Goal: Information Seeking & Learning: Learn about a topic

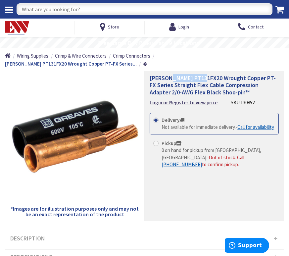
drag, startPoint x: 170, startPoint y: 70, endPoint x: 200, endPoint y: 72, distance: 30.2
click at [200, 74] on span "[PERSON_NAME] PT131FX20 Wrought Copper PT-FX Series Straight Flex Cable Compres…" at bounding box center [213, 85] width 126 height 22
drag, startPoint x: 200, startPoint y: 72, endPoint x: 186, endPoint y: 72, distance: 14.2
copy span "PT131FX20"
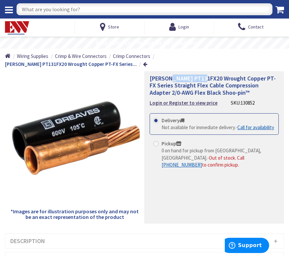
copy span "PT131FX20"
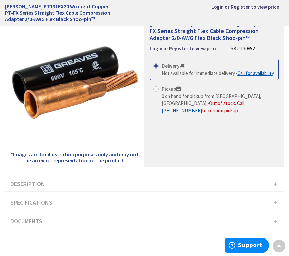
scroll to position [33, 0]
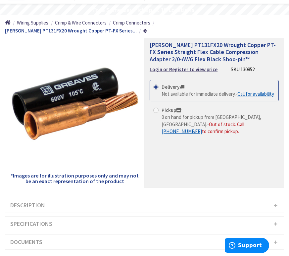
click at [36, 201] on h3 "Description" at bounding box center [144, 205] width 278 height 15
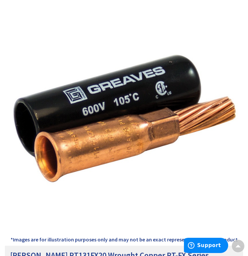
scroll to position [2, 0]
